Goal: Task Accomplishment & Management: Manage account settings

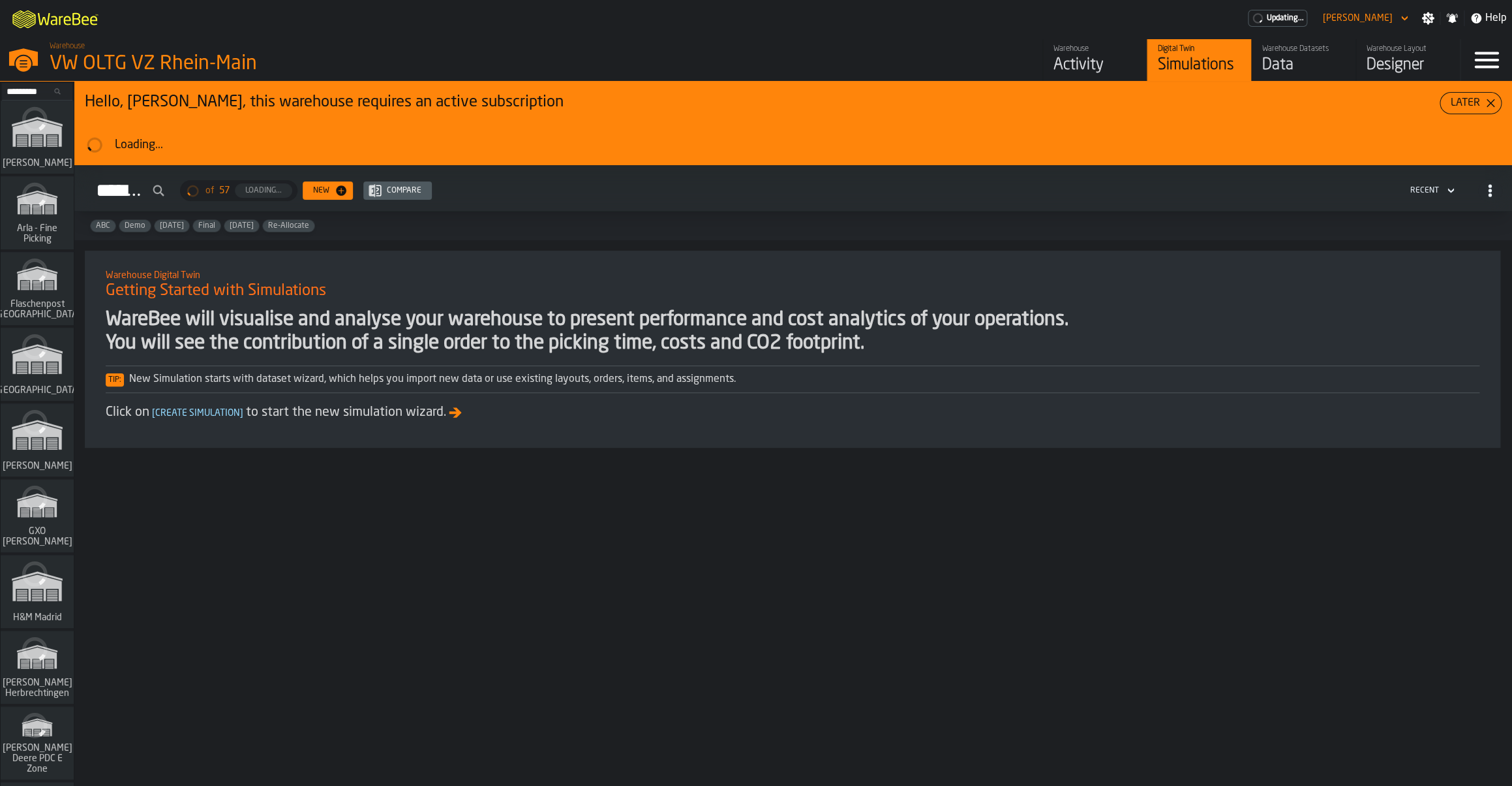
click at [35, 450] on div "link-to-/wh/i/1653e8cc-126b-480f-9c47-e01e76aa4a88/simulations" at bounding box center [34, 444] width 73 height 76
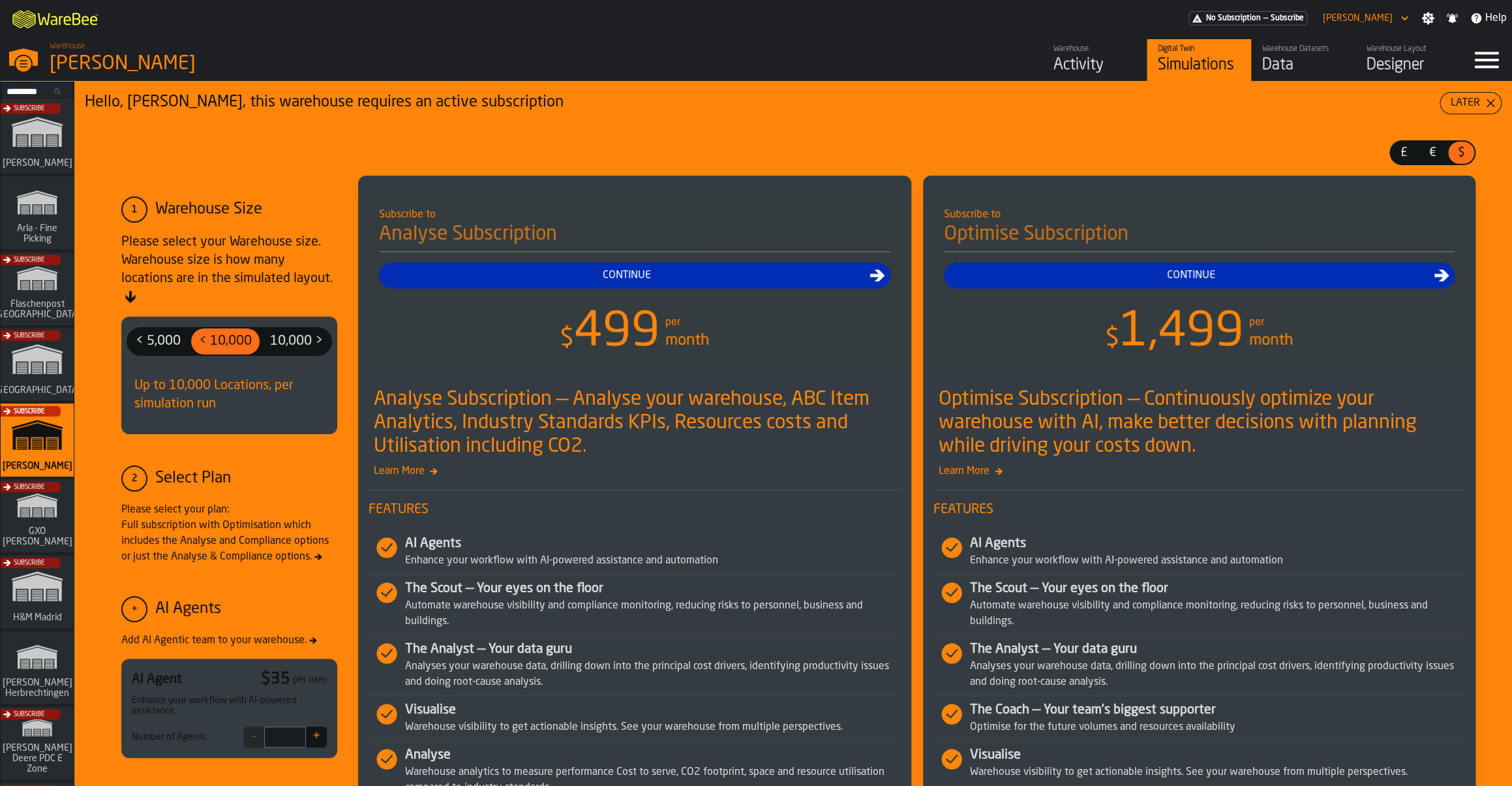
click at [1069, 78] on link "Warehouse Activity" at bounding box center [1094, 59] width 104 height 42
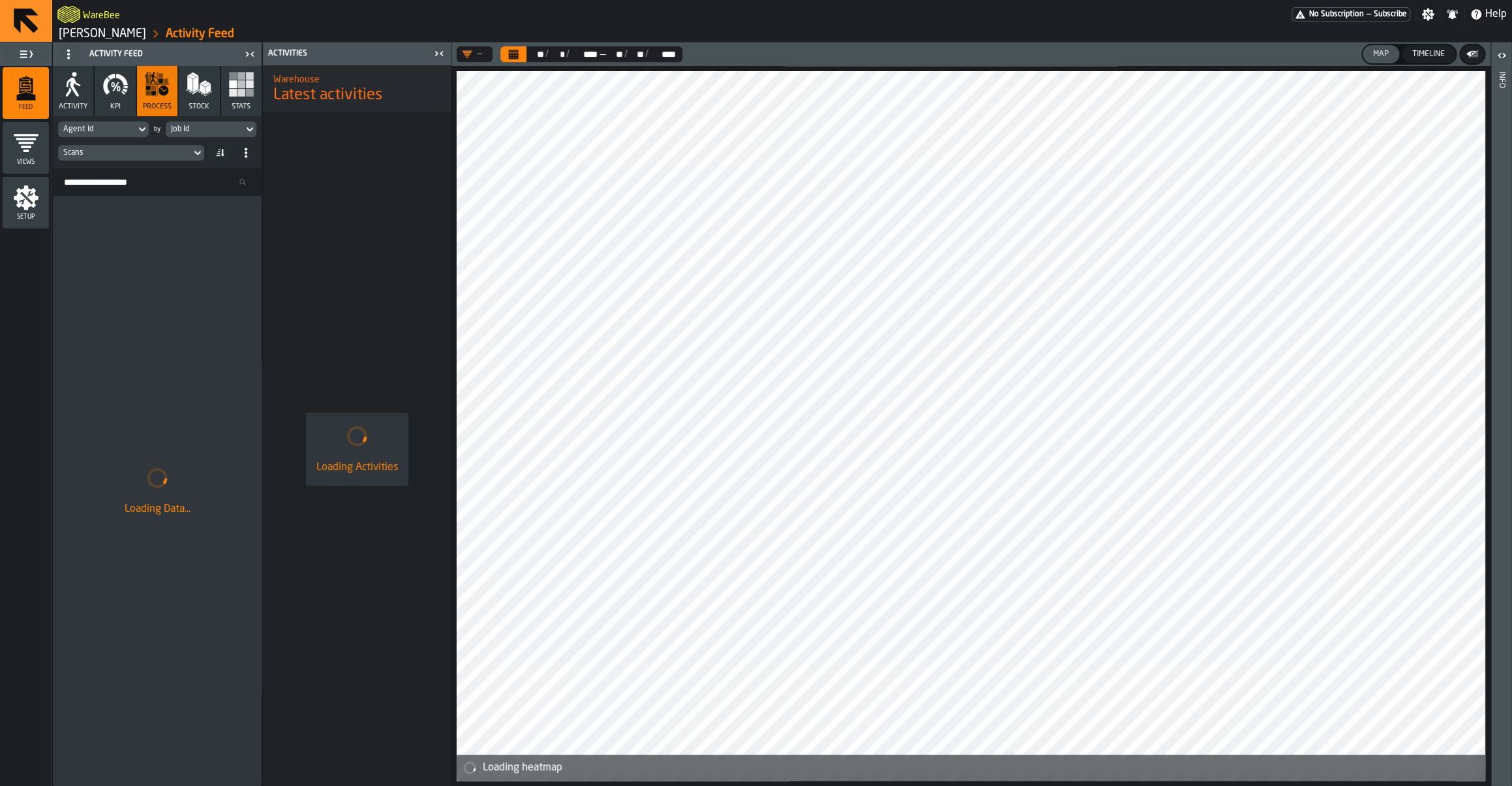
click at [128, 111] on button "KPI" at bounding box center [115, 92] width 41 height 51
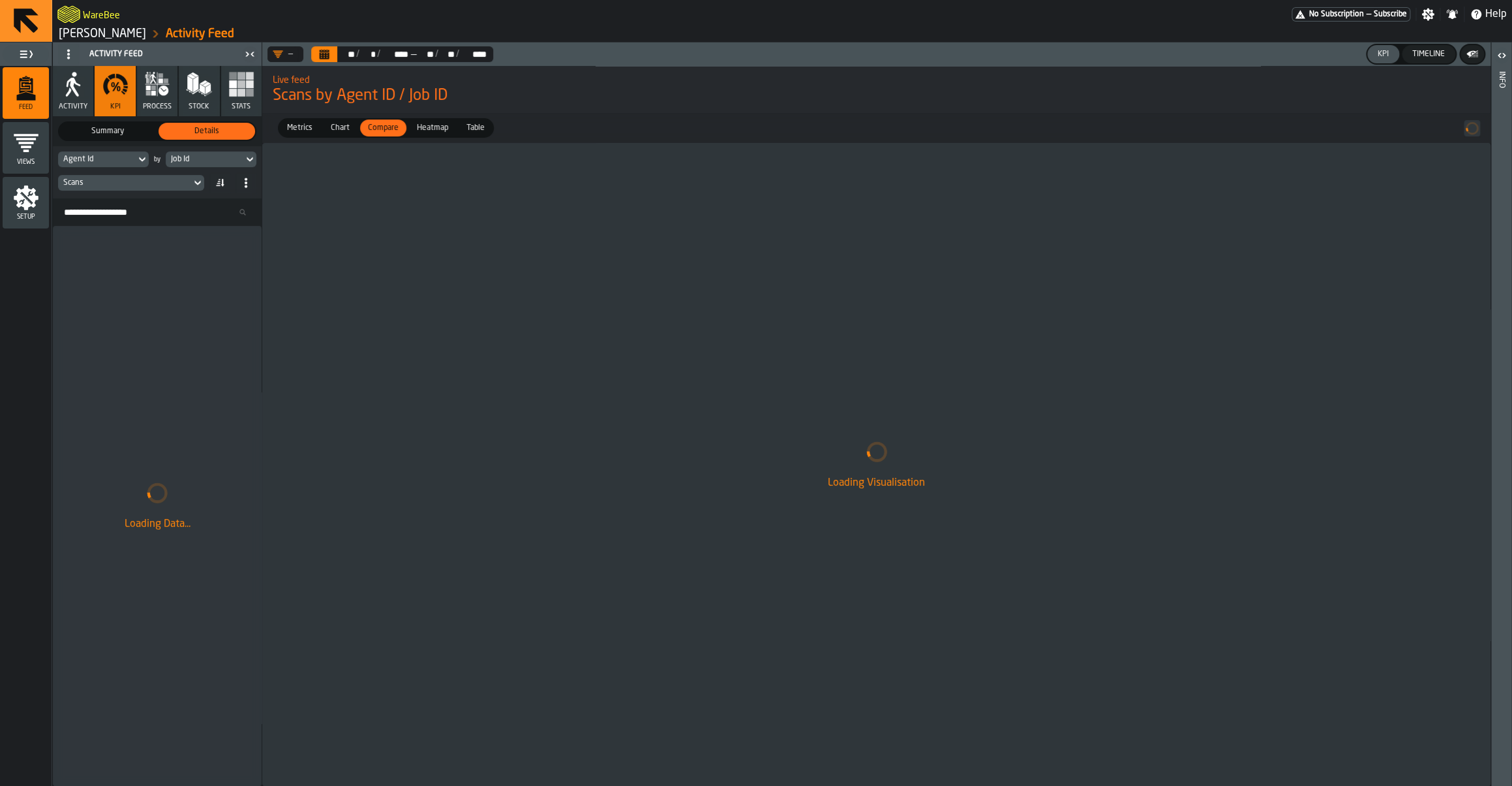
click at [193, 162] on div "Job Id" at bounding box center [204, 159] width 67 height 9
click at [203, 198] on li "Event Hour" at bounding box center [235, 210] width 139 height 31
click at [143, 185] on div "Scans" at bounding box center [125, 182] width 123 height 9
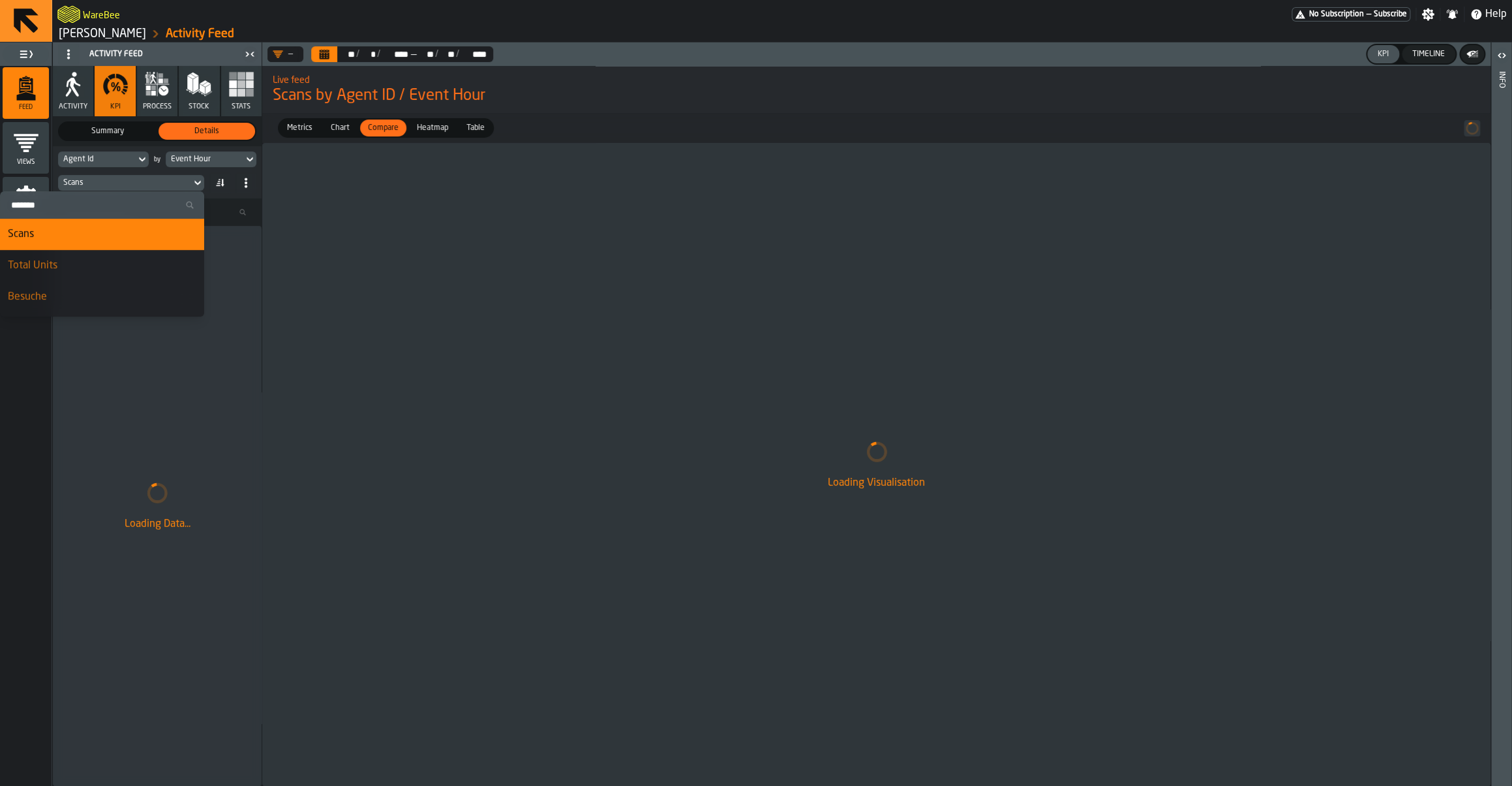
click at [110, 210] on input "Search" at bounding box center [101, 205] width 194 height 17
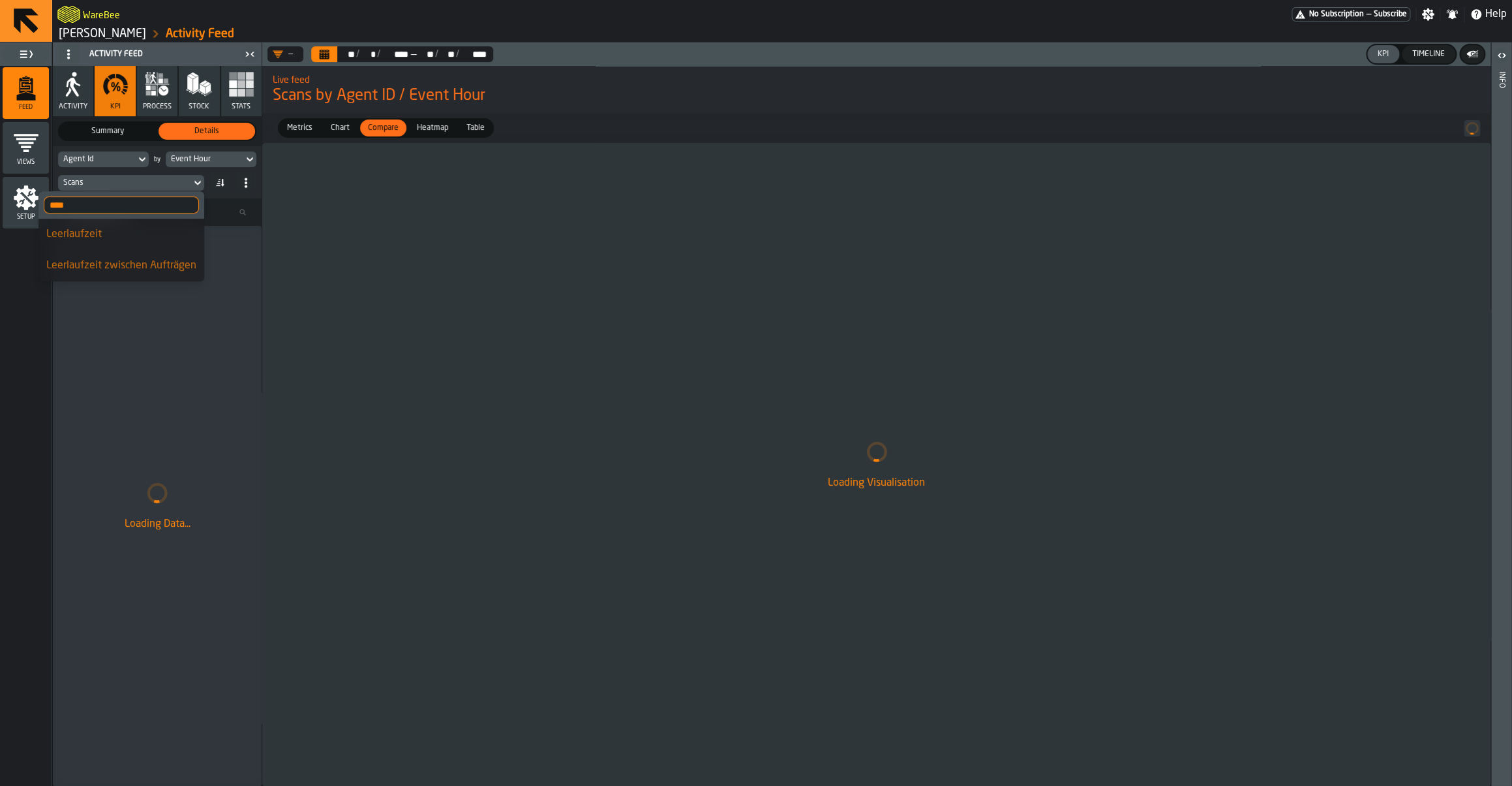
type input "****"
click at [72, 239] on div "Leerlaufzeit" at bounding box center [122, 235] width 150 height 16
click at [325, 62] on header "— ** ** / ** * / **** **** — ** ** / ** ** / **** **** KPI Timeline" at bounding box center [876, 55] width 1229 height 23
click at [327, 58] on icon "Calendar" at bounding box center [324, 56] width 10 height 7
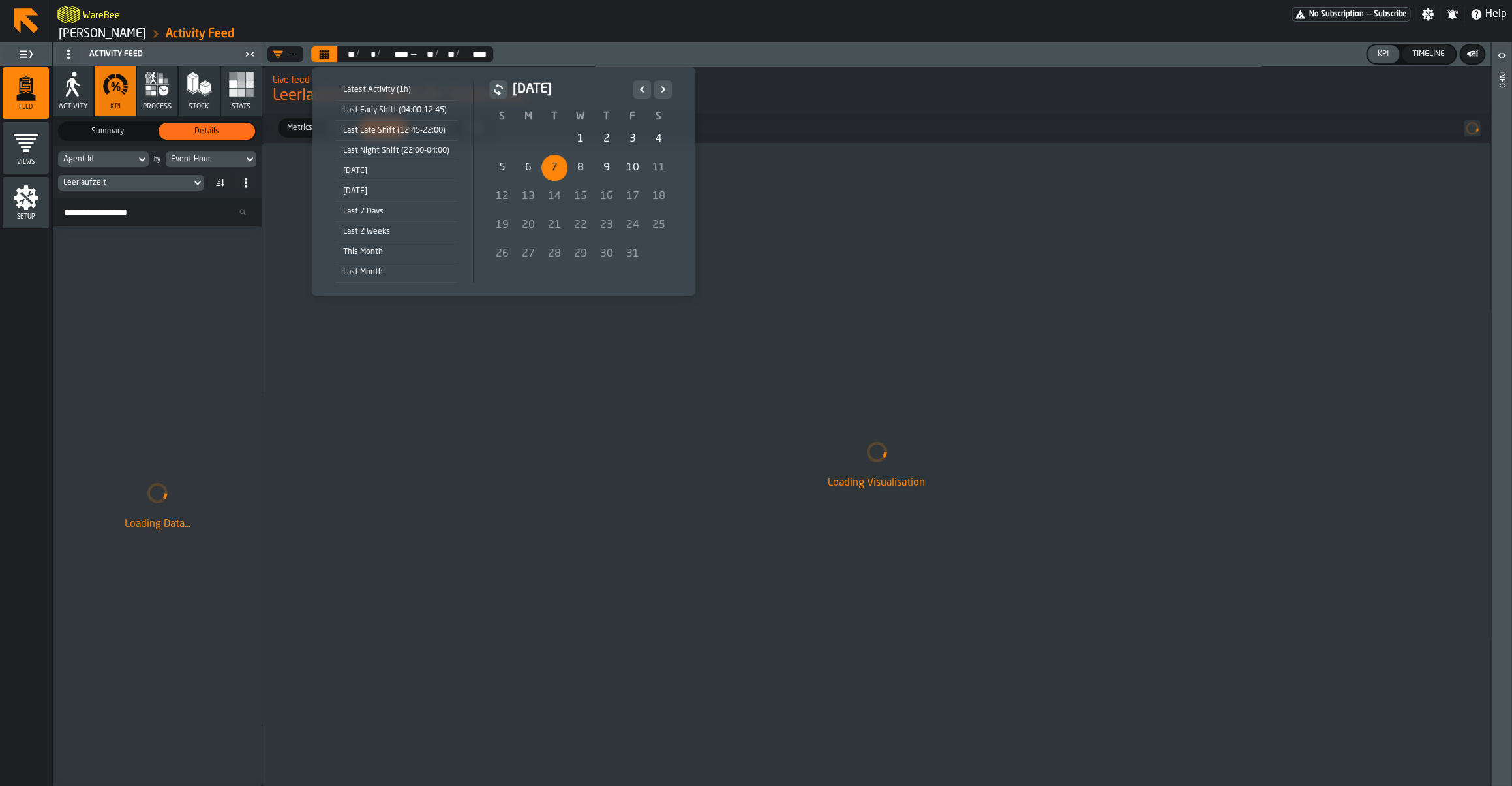
click at [550, 172] on div "7" at bounding box center [554, 168] width 26 height 26
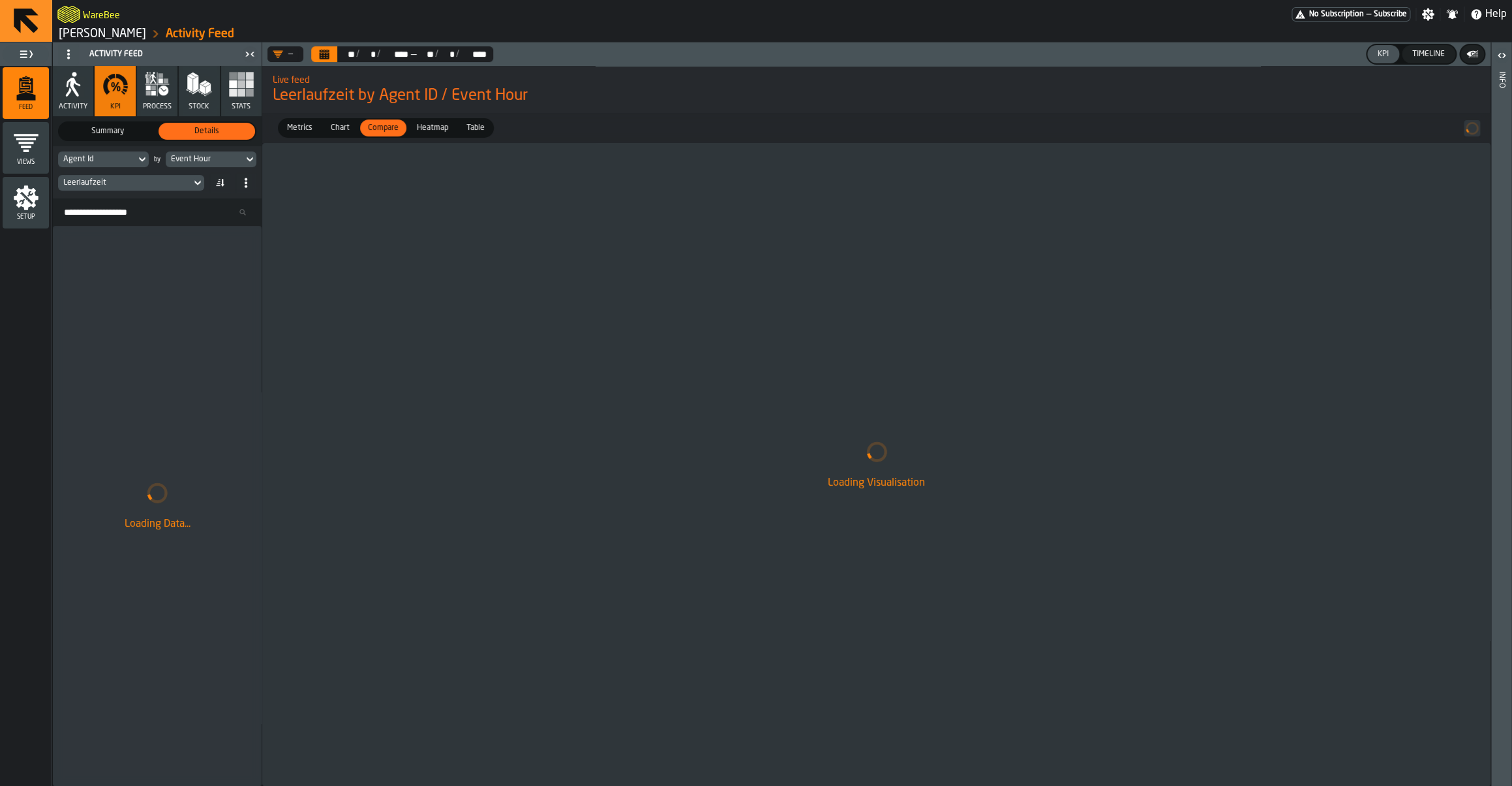
click at [164, 104] on span "process" at bounding box center [157, 106] width 28 height 9
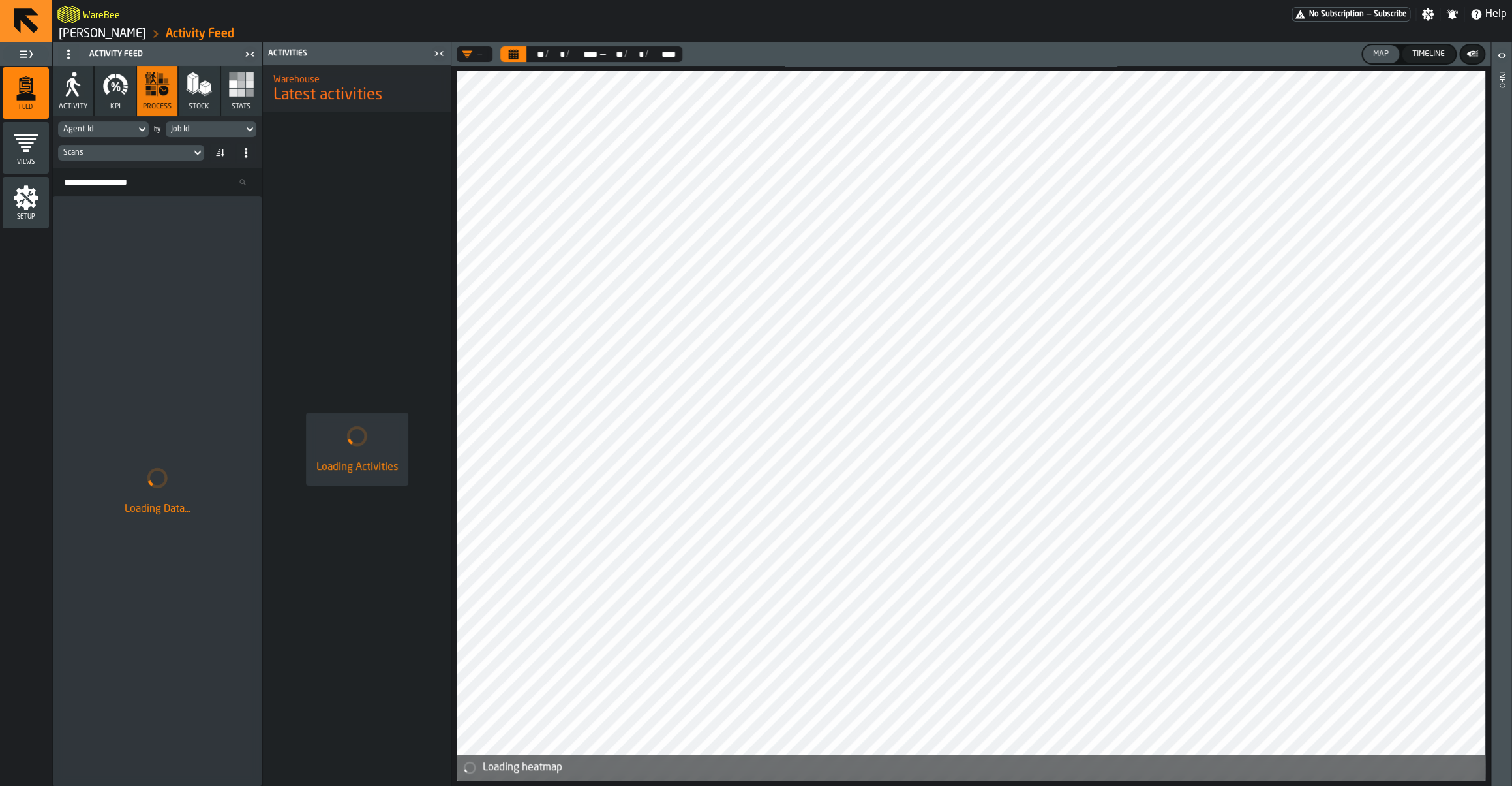
click at [125, 123] on div "Agent Id" at bounding box center [97, 129] width 78 height 15
click at [125, 124] on div "Agent Id" at bounding box center [97, 129] width 78 height 15
click at [196, 133] on div "Job Id" at bounding box center [204, 129] width 67 height 9
click at [205, 189] on li "Event Hour" at bounding box center [235, 180] width 139 height 31
click at [120, 104] on span "KPI" at bounding box center [115, 106] width 11 height 9
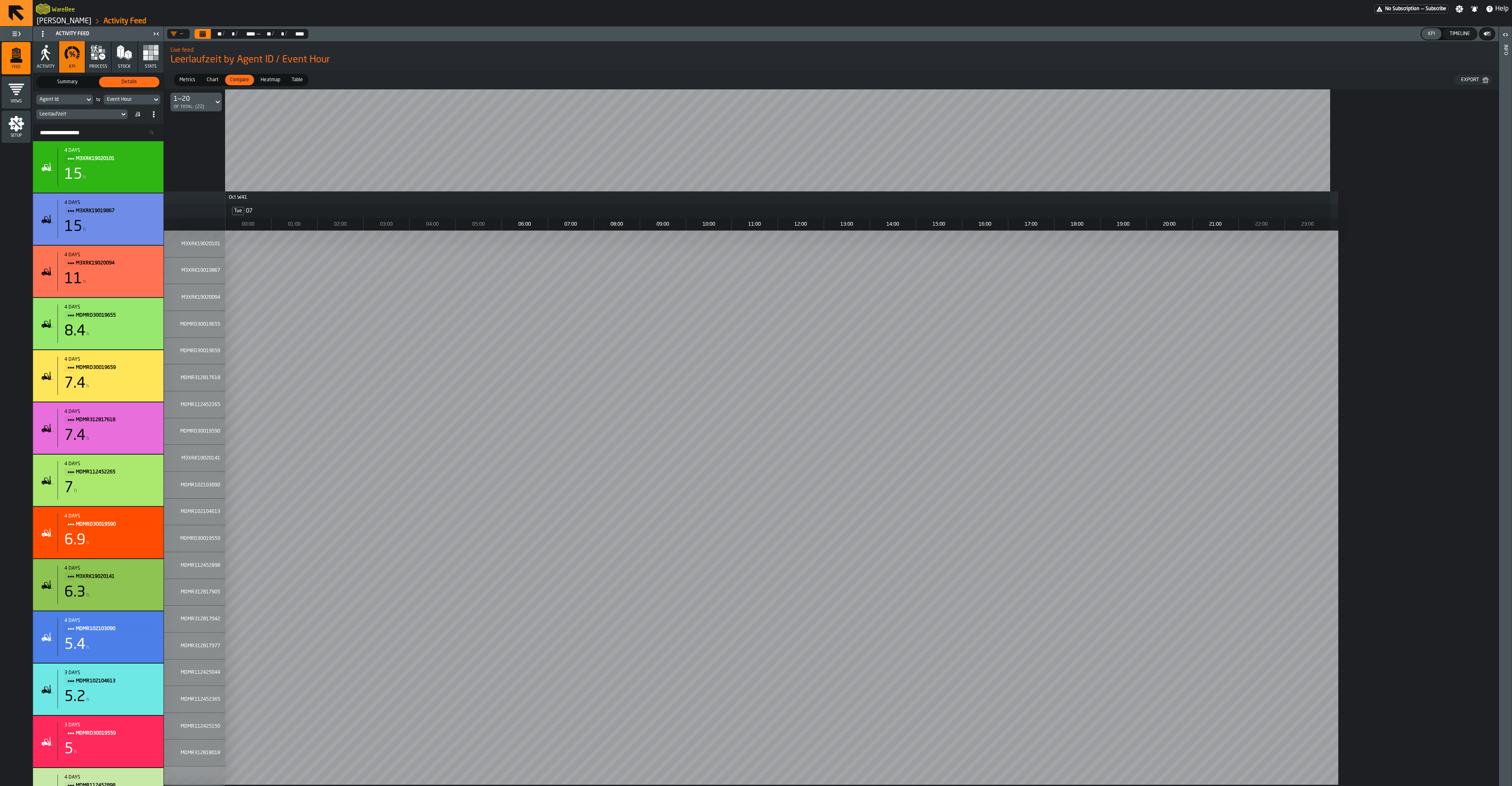
click at [19, 121] on icon "menu Setup" at bounding box center [16, 123] width 15 height 15
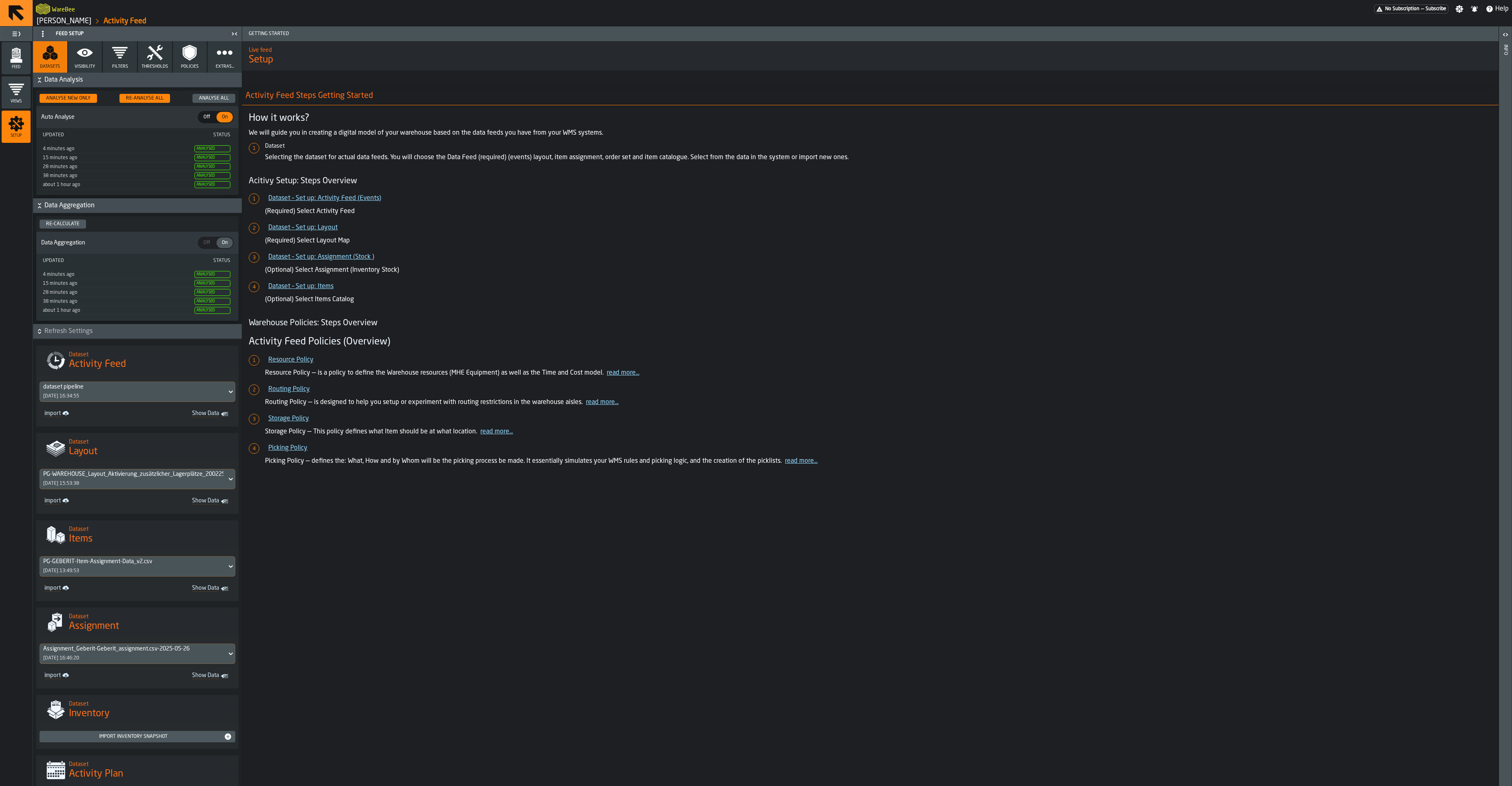
click at [92, 58] on icon "button" at bounding box center [85, 52] width 16 height 16
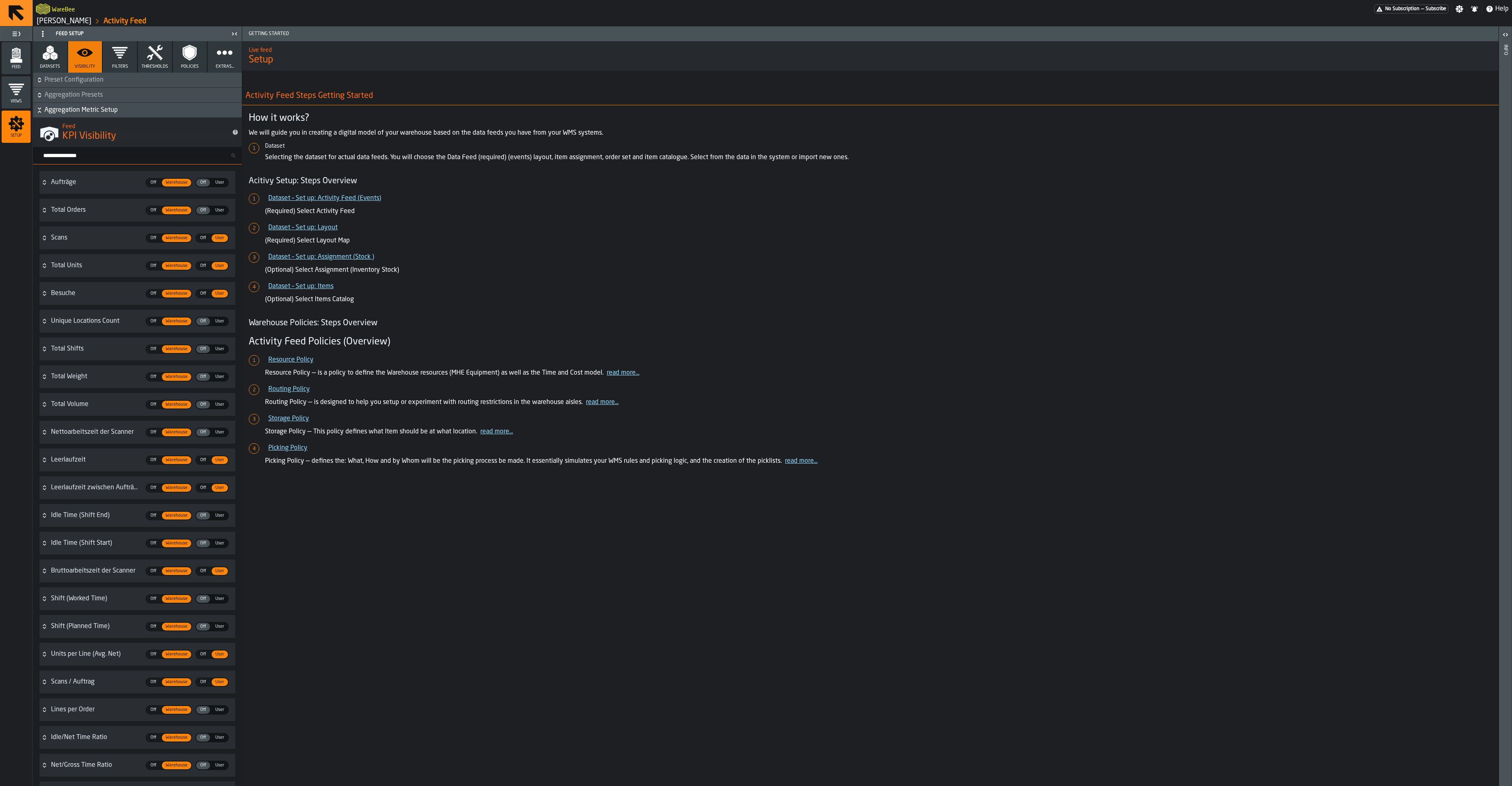
click at [128, 62] on button "Filters" at bounding box center [120, 57] width 34 height 32
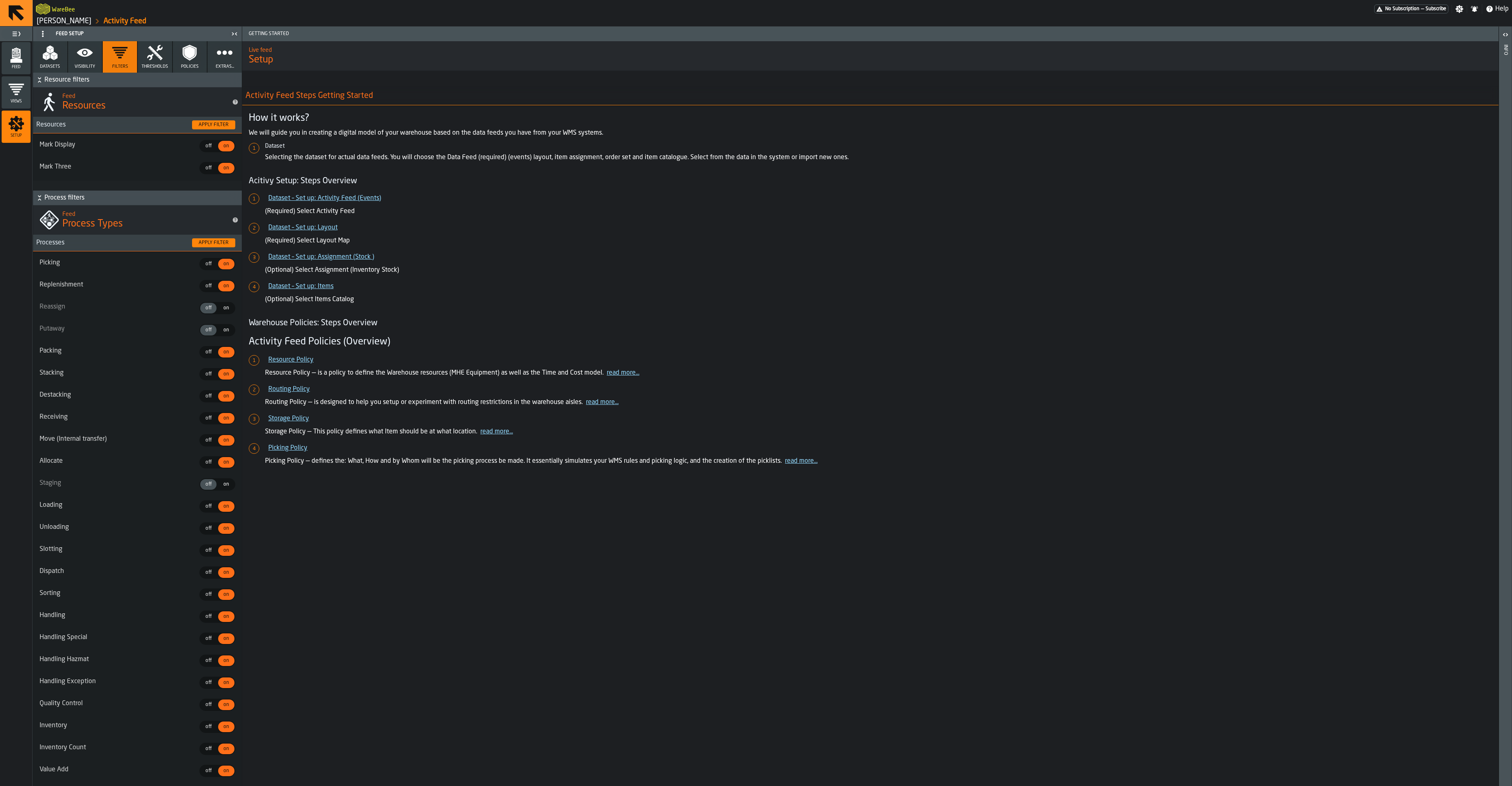
click at [155, 62] on button "Thresholds" at bounding box center [155, 57] width 34 height 32
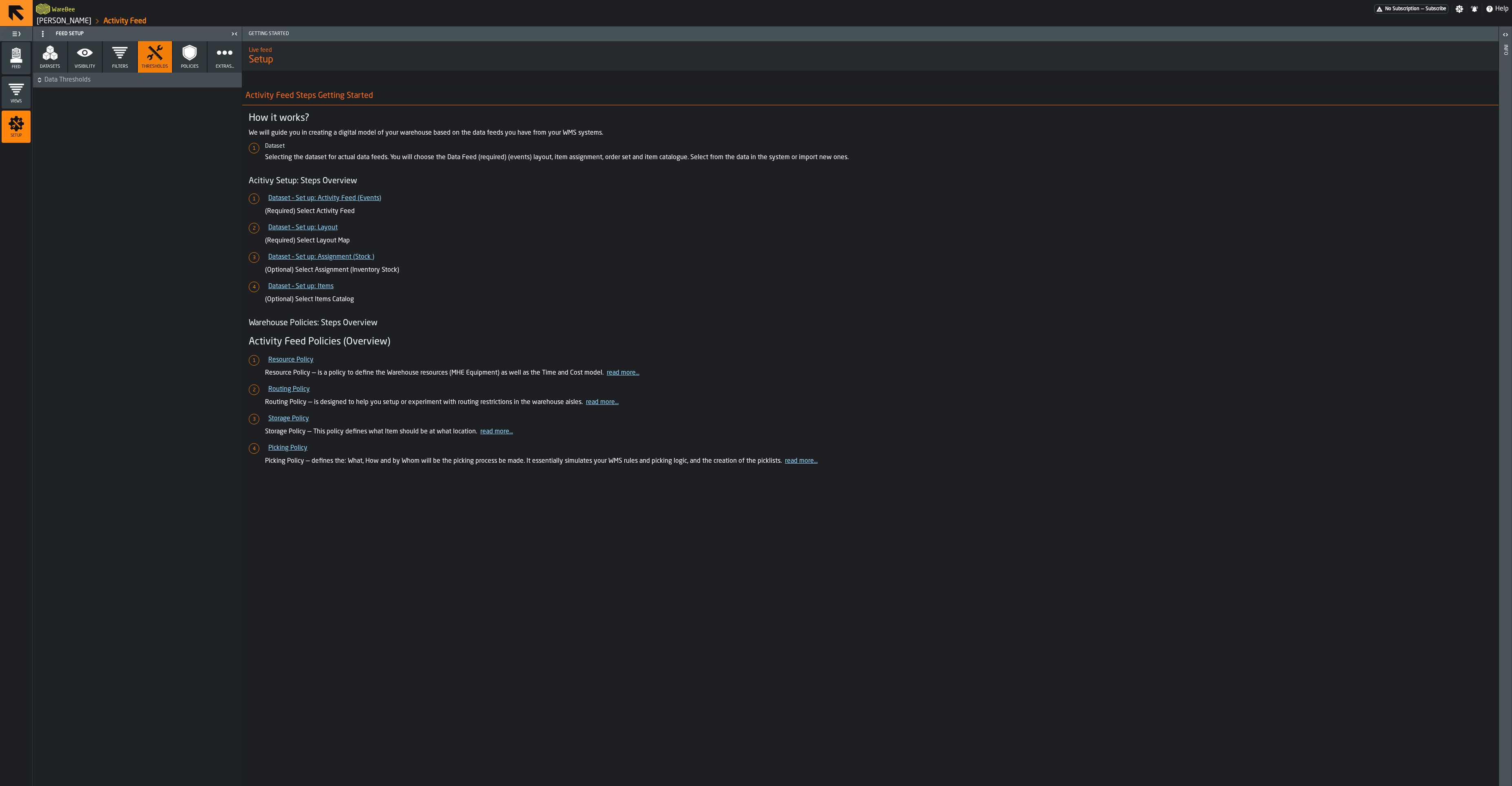
click at [130, 83] on span "Data Thresholds" at bounding box center [142, 80] width 196 height 10
